Goal: Use online tool/utility: Use online tool/utility

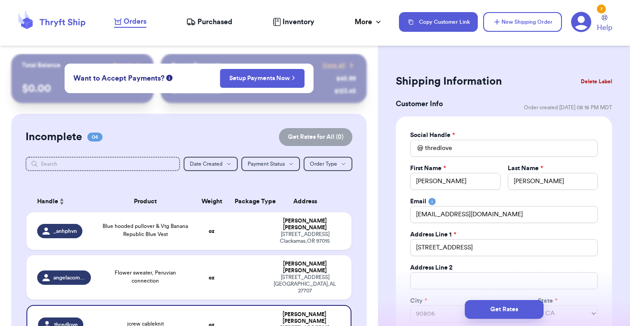
select select "CA"
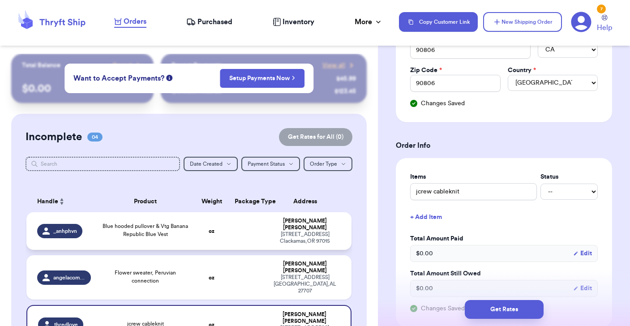
type input "jcrew cableknit"
click at [124, 235] on span "Blue hooded pullover & Vtg Banana Republic Blue Vest" at bounding box center [146, 229] width 86 height 13
type input "Blue hooded pullover & Vtg Banana Republic Blue Vest"
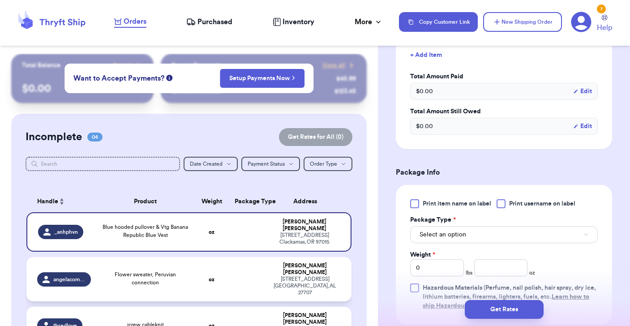
click at [241, 276] on td at bounding box center [246, 279] width 35 height 44
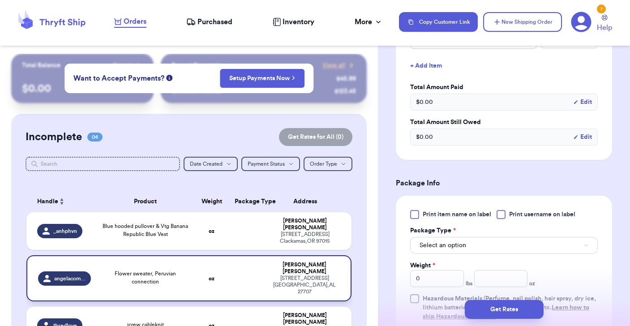
type input "Flower sweater, Peruvian connection"
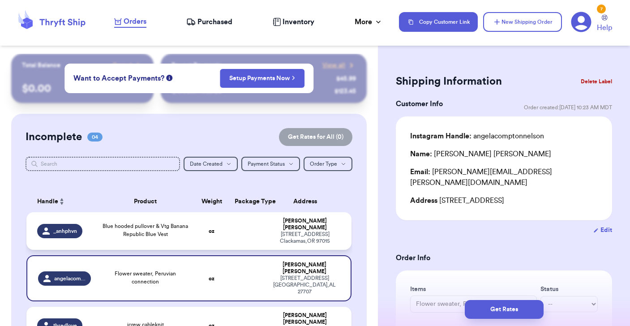
scroll to position [0, 0]
click at [214, 274] on td "oz" at bounding box center [211, 278] width 35 height 46
click at [602, 226] on button "Edit" at bounding box center [602, 230] width 19 height 9
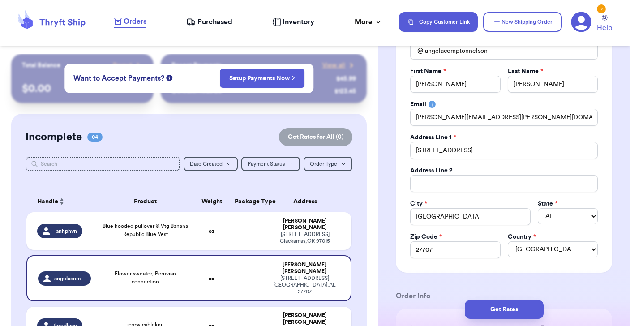
scroll to position [99, 0]
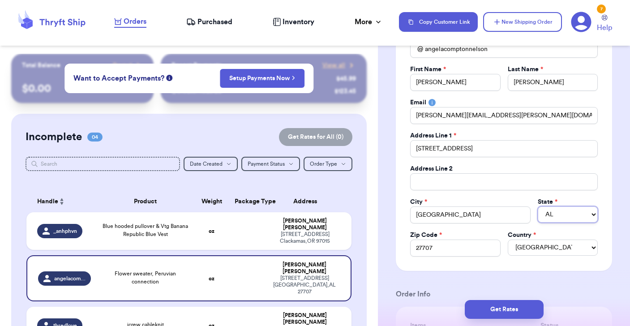
select select "NC"
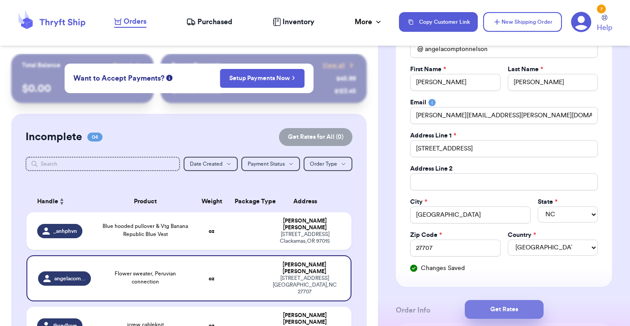
click at [498, 312] on button "Get Rates" at bounding box center [504, 309] width 79 height 19
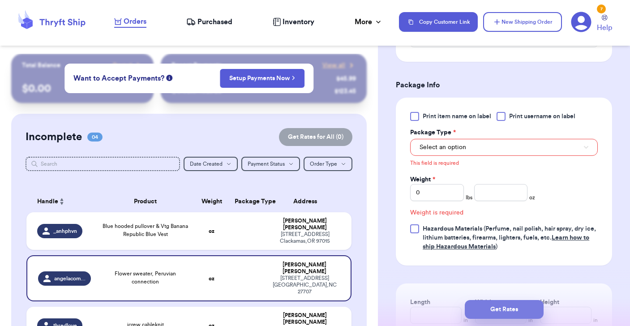
scroll to position [543, 0]
